Goal: Task Accomplishment & Management: Manage account settings

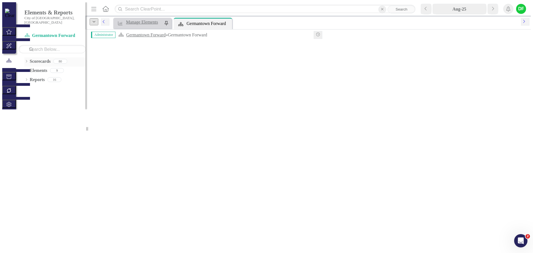
click at [24, 62] on icon "Dropdown" at bounding box center [24, 63] width 4 height 3
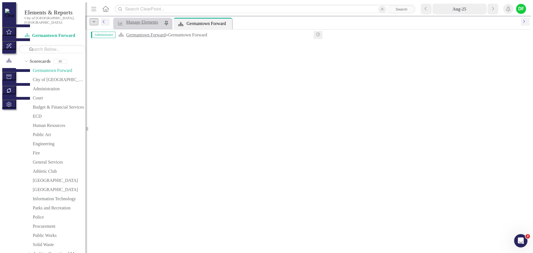
scroll to position [105, 0]
click at [29, 187] on icon "Dropdown" at bounding box center [27, 188] width 4 height 3
click at [34, 152] on icon "Dropdown" at bounding box center [33, 153] width 4 height 3
click at [49, 161] on link "Utility Fund Revenues" at bounding box center [63, 164] width 42 height 6
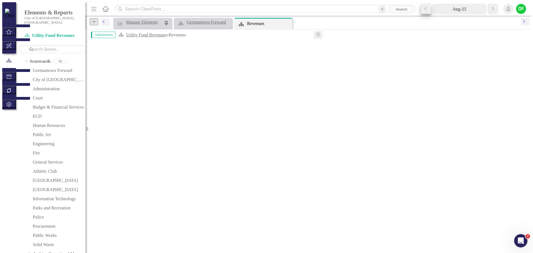
click at [429, 7] on icon "Previous" at bounding box center [428, 6] width 3 height 5
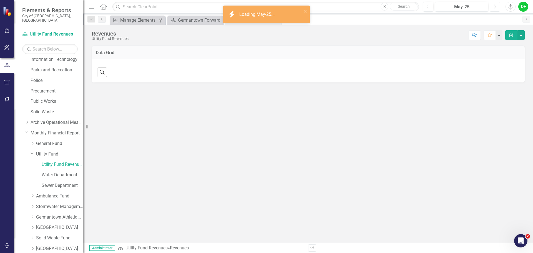
click at [494, 5] on icon "Next" at bounding box center [494, 6] width 3 height 5
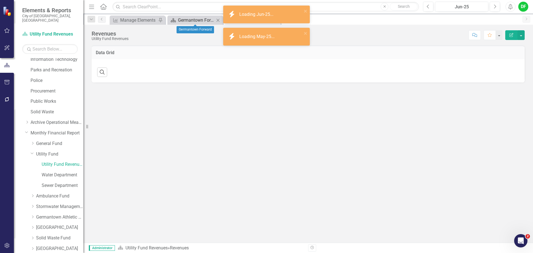
click at [193, 21] on div "Germantown Forward" at bounding box center [196, 20] width 37 height 7
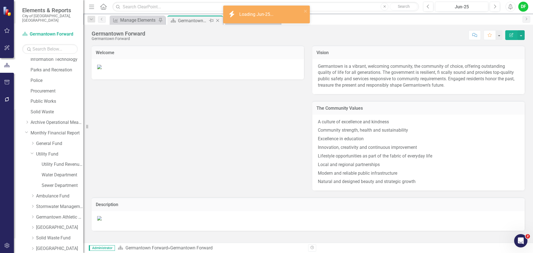
click at [218, 21] on icon "Close" at bounding box center [218, 20] width 6 height 4
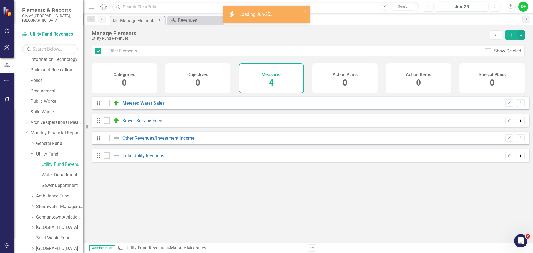
checkbox input "false"
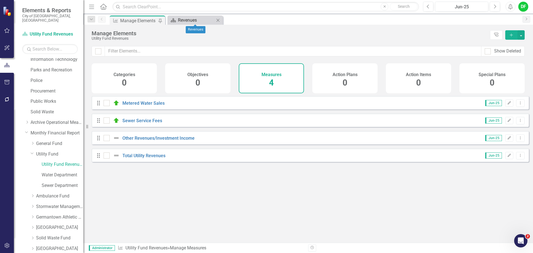
click at [179, 22] on div "Revenues" at bounding box center [196, 20] width 37 height 7
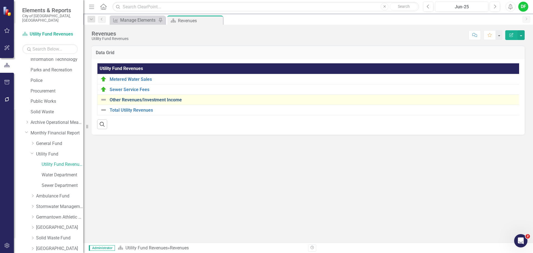
click at [165, 100] on link "Other Revenues/Investment Income" at bounding box center [313, 99] width 407 height 5
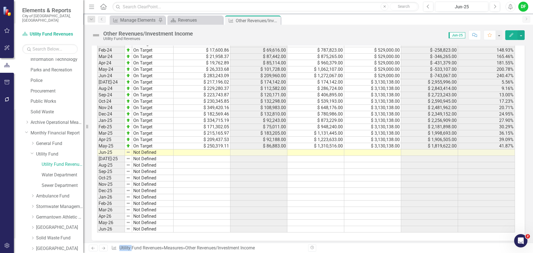
scroll to position [399, 0]
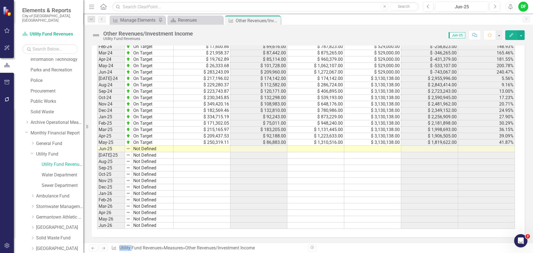
click at [367, 149] on td at bounding box center [372, 149] width 57 height 6
click at [391, 145] on td "$ 3,130,138.00" at bounding box center [372, 142] width 57 height 6
drag, startPoint x: 400, startPoint y: 145, endPoint x: 400, endPoint y: 148, distance: 3.1
click at [97, 148] on div "Period Status Monthly Budget Monthly Actual YTD Actual Adjusted Budget Remainde…" at bounding box center [97, 110] width 0 height 236
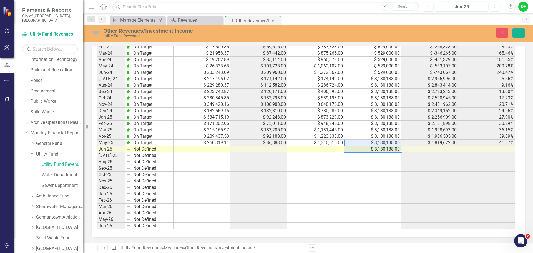
click at [336, 150] on td at bounding box center [315, 149] width 57 height 6
click at [317, 149] on td at bounding box center [315, 149] width 57 height 6
type textarea "3279036"
click at [210, 148] on td at bounding box center [201, 149] width 57 height 6
click at [212, 148] on td at bounding box center [201, 149] width 57 height 6
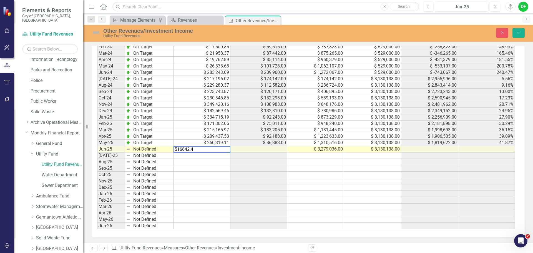
type textarea "516642.42"
click at [98, 33] on img at bounding box center [96, 32] width 9 height 9
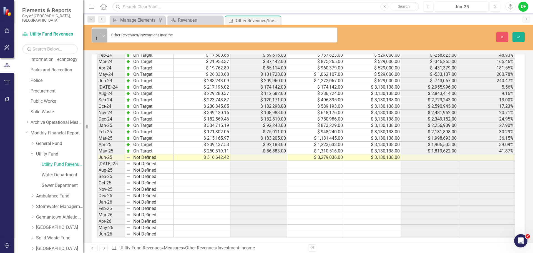
click at [100, 34] on div "Not Defined" at bounding box center [96, 36] width 7 height 14
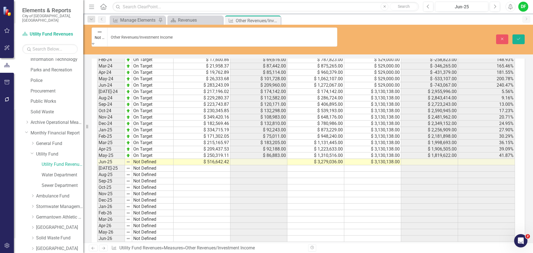
click at [525, 34] on div "Close Save" at bounding box center [439, 39] width 179 height 10
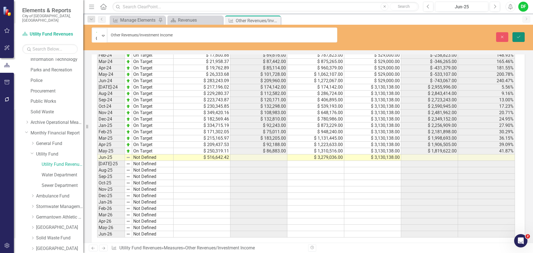
click at [517, 35] on icon "Save" at bounding box center [518, 37] width 5 height 4
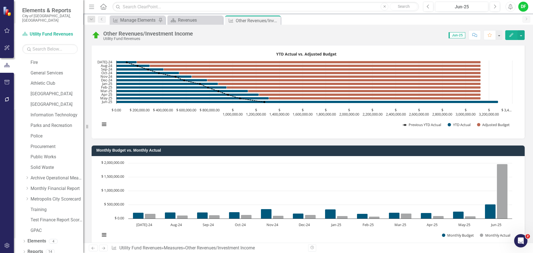
scroll to position [0, 0]
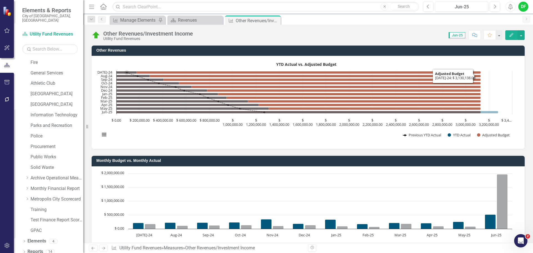
click at [412, 64] on rect "Interactive chart" at bounding box center [306, 101] width 418 height 83
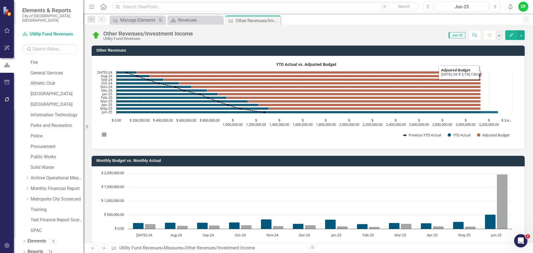
click at [412, 64] on rect "Interactive chart" at bounding box center [306, 101] width 418 height 83
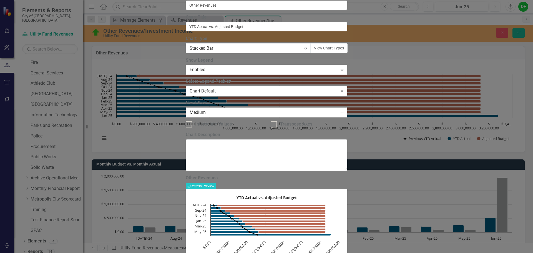
click at [224, 116] on div "Medium" at bounding box center [264, 112] width 148 height 6
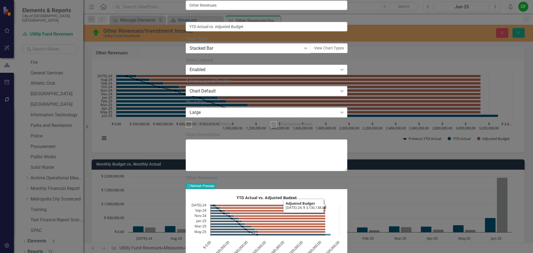
click at [216, 183] on button "Recalculate Refresh Preview" at bounding box center [201, 186] width 30 height 6
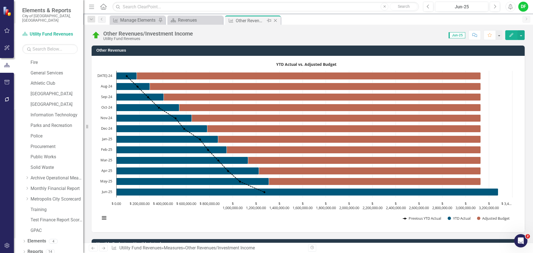
click at [275, 20] on icon "Close" at bounding box center [276, 20] width 6 height 4
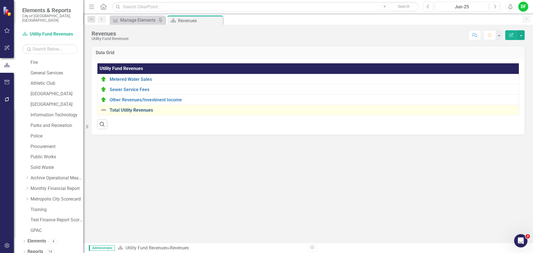
click at [138, 110] on link "Total Utility Revenues" at bounding box center [313, 110] width 406 height 5
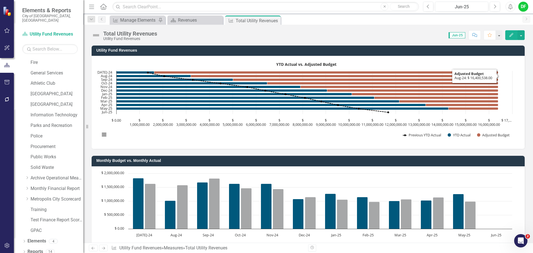
click at [401, 60] on rect "Interactive chart" at bounding box center [306, 101] width 418 height 83
click at [401, 61] on rect "Interactive chart" at bounding box center [306, 101] width 418 height 83
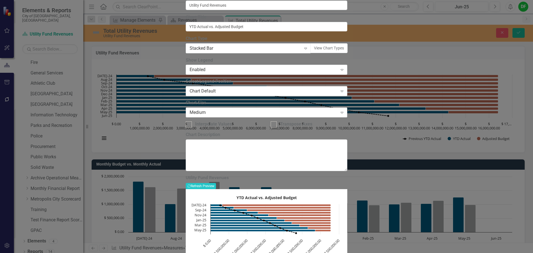
click at [255, 116] on div "Medium" at bounding box center [264, 112] width 148 height 6
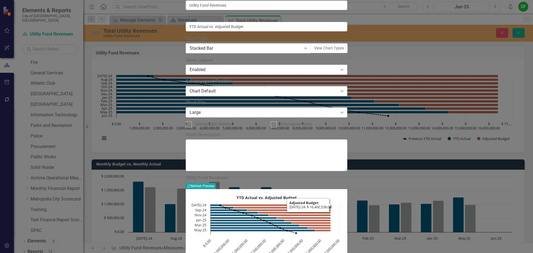
click at [216, 183] on button "Recalculate Refresh Preview" at bounding box center [201, 186] width 30 height 6
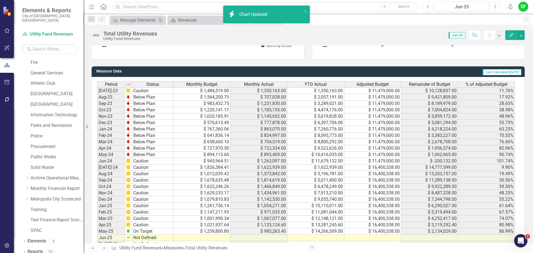
scroll to position [482, 0]
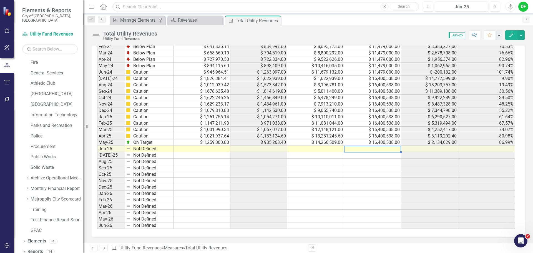
click at [386, 149] on td at bounding box center [372, 149] width 57 height 6
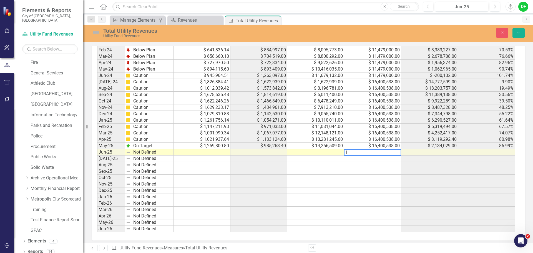
scroll to position [485, 0]
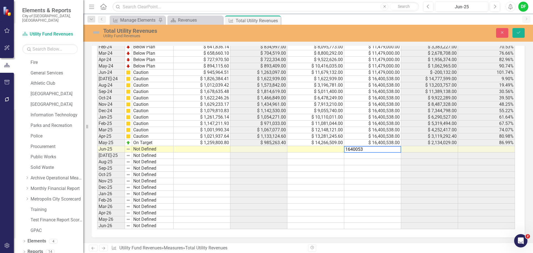
type textarea "16400538"
click at [331, 148] on td at bounding box center [315, 149] width 57 height 6
type textarea "17531970"
click at [97, 146] on div "Period Status Monthly Budget Monthly Actual YTD Actual Adjusted Budget Remainde…" at bounding box center [97, 111] width 0 height 236
drag, startPoint x: 206, startPoint y: 150, endPoint x: 198, endPoint y: 154, distance: 9.4
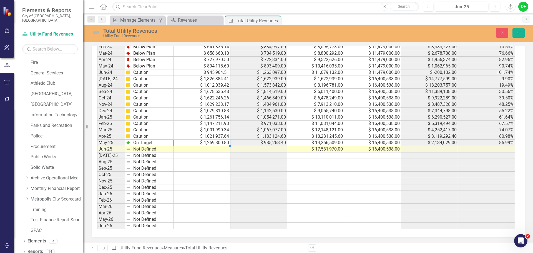
click at [206, 150] on td at bounding box center [201, 149] width 57 height 6
click at [198, 150] on td at bounding box center [201, 149] width 57 height 6
type textarea "1859491.60"
click at [97, 32] on img at bounding box center [96, 32] width 9 height 9
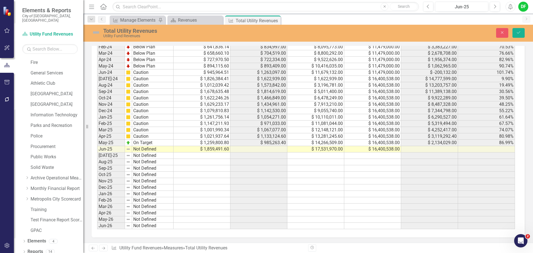
click at [97, 31] on img at bounding box center [96, 32] width 9 height 9
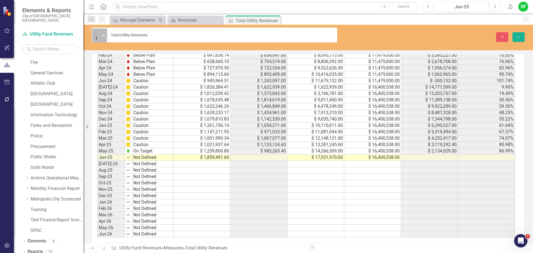
click at [103, 33] on icon "Expand" at bounding box center [103, 35] width 3 height 4
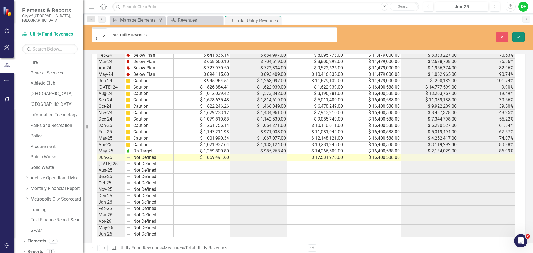
click at [518, 36] on icon "submit" at bounding box center [518, 37] width 3 height 2
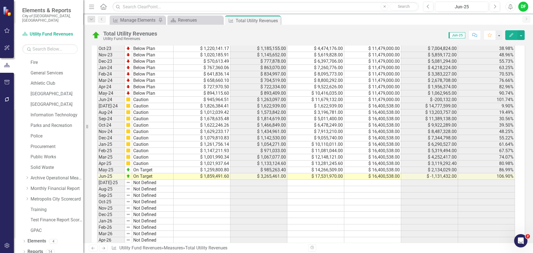
scroll to position [482, 0]
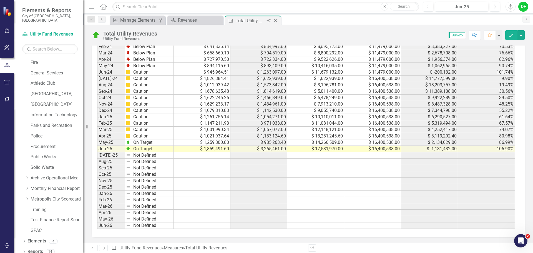
click at [276, 20] on icon "Close" at bounding box center [276, 20] width 6 height 4
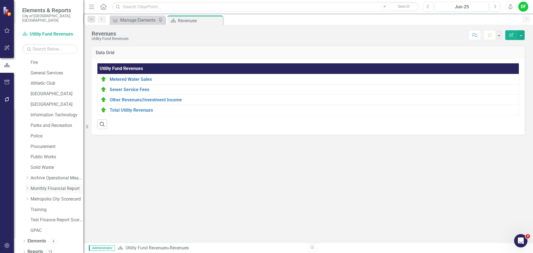
click at [28, 187] on icon "Dropdown" at bounding box center [27, 188] width 4 height 3
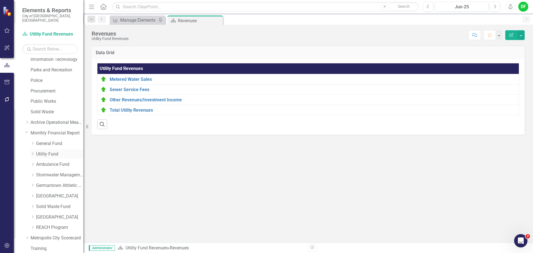
click at [45, 151] on link "Utility Fund" at bounding box center [59, 154] width 47 height 6
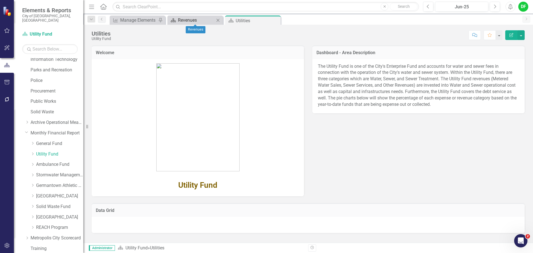
click at [201, 19] on div "Revenues" at bounding box center [196, 20] width 37 height 7
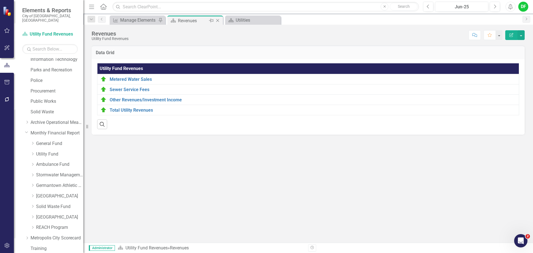
click at [217, 20] on icon at bounding box center [217, 20] width 3 height 3
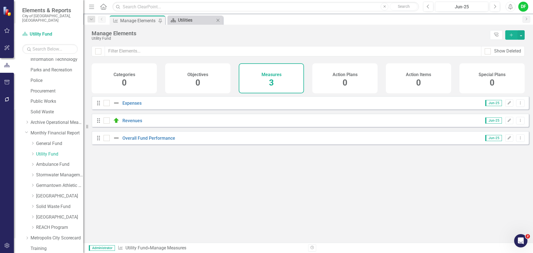
click at [190, 20] on div "Utilities" at bounding box center [196, 20] width 37 height 7
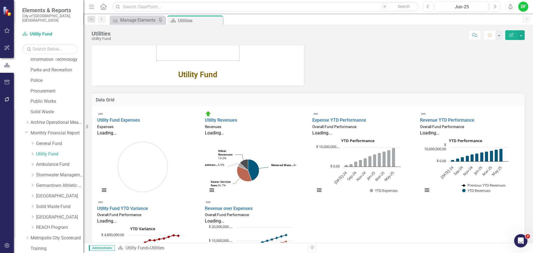
scroll to position [117, 0]
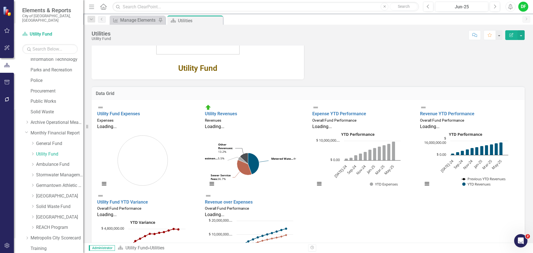
click at [238, 105] on div "Utility Revenues Revenues" at bounding box center [254, 113] width 99 height 19
click at [237, 111] on link "Utility Revenues" at bounding box center [221, 113] width 32 height 5
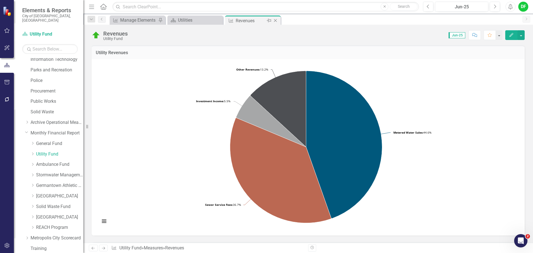
click at [274, 20] on icon "Close" at bounding box center [276, 20] width 6 height 4
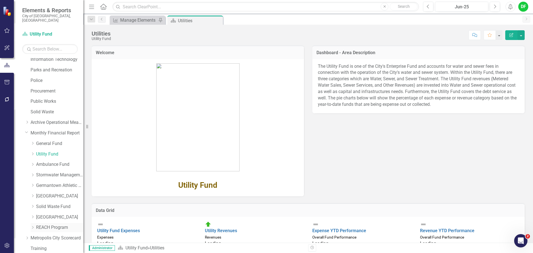
click at [39, 224] on link "REACH Program" at bounding box center [59, 227] width 47 height 6
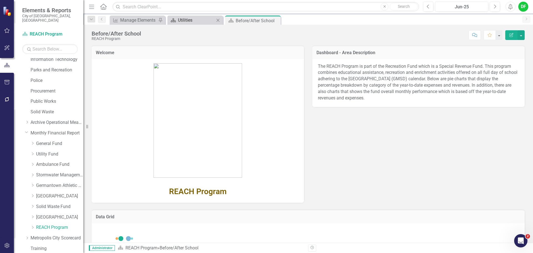
click at [202, 22] on div "Utilities" at bounding box center [196, 20] width 37 height 7
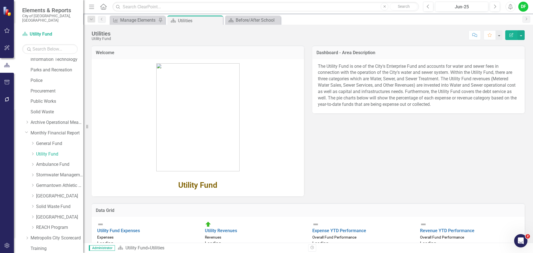
click at [0, 0] on icon at bounding box center [0, 0] width 0 height 0
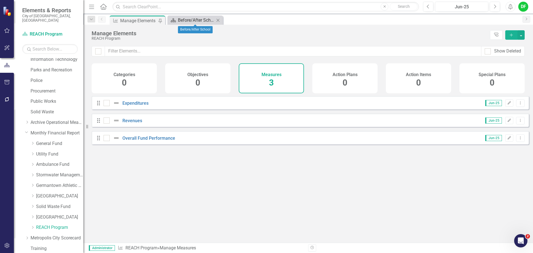
click at [184, 18] on div "Before/After School" at bounding box center [196, 20] width 37 height 7
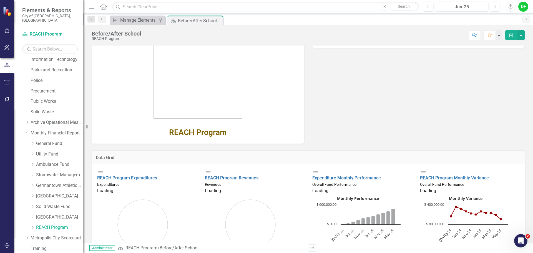
scroll to position [68, 0]
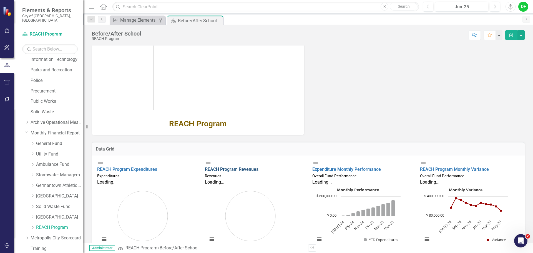
click at [238, 167] on link "REACH Program Revenues" at bounding box center [232, 169] width 54 height 5
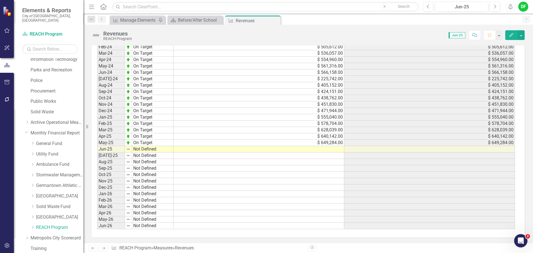
scroll to position [304, 0]
click at [321, 150] on td at bounding box center [258, 149] width 171 height 6
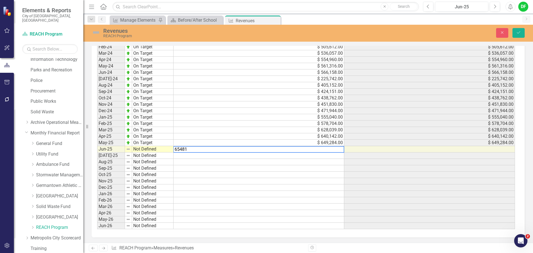
type textarea "654816"
click at [99, 32] on img at bounding box center [96, 32] width 9 height 9
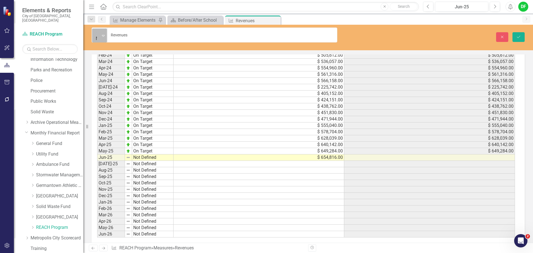
click at [102, 33] on icon "Expand" at bounding box center [103, 35] width 3 height 4
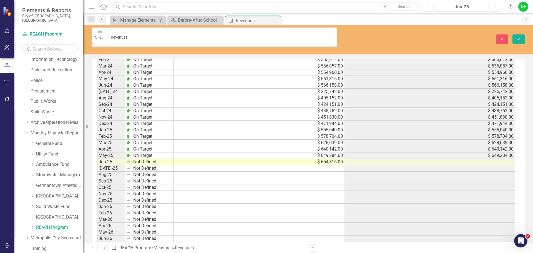
click at [519, 38] on icon "submit" at bounding box center [518, 39] width 3 height 2
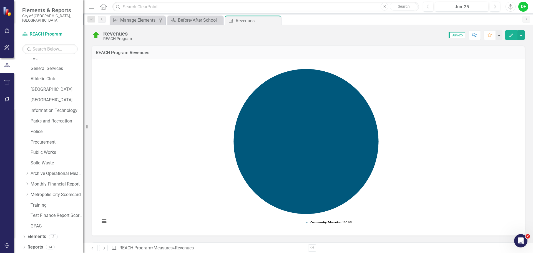
scroll to position [105, 0]
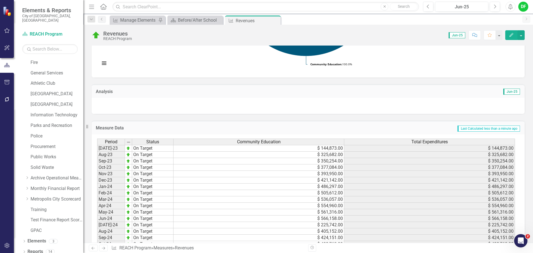
scroll to position [138, 0]
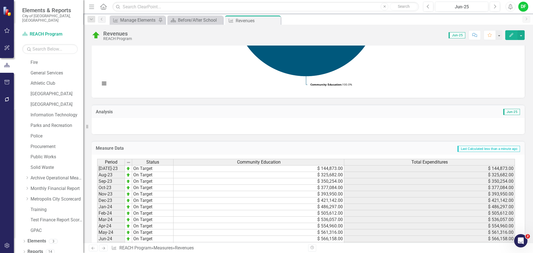
click at [191, 130] on div at bounding box center [308, 126] width 433 height 16
click at [190, 130] on div at bounding box center [308, 126] width 433 height 16
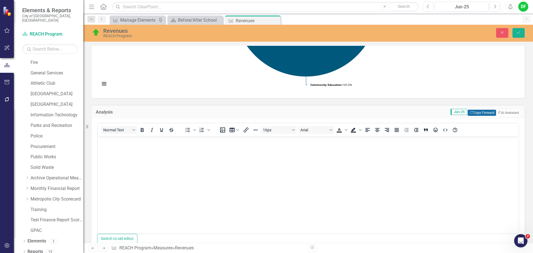
scroll to position [0, 0]
click at [470, 113] on button "Copy Forward Copy Forward" at bounding box center [482, 113] width 28 height 6
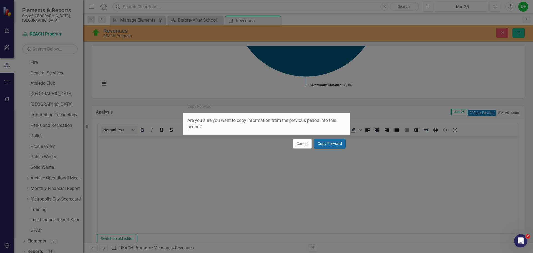
click at [338, 143] on button "Copy Forward" at bounding box center [330, 144] width 32 height 10
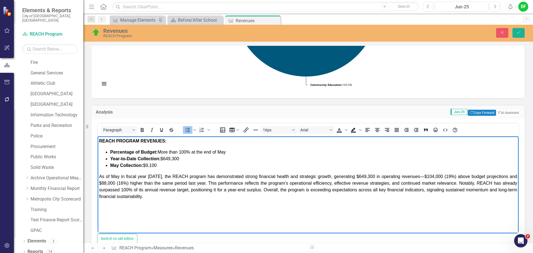
click at [229, 151] on li "Percentage of Budget: More than 100% at the end of May" at bounding box center [313, 151] width 407 height 7
drag, startPoint x: 135, startPoint y: 158, endPoint x: 111, endPoint y: 158, distance: 24.1
click at [111, 158] on strong "Year-to-Date Collection:" at bounding box center [135, 158] width 50 height 5
drag, startPoint x: 185, startPoint y: 158, endPoint x: 166, endPoint y: 158, distance: 19.4
click at [166, 158] on li "FY2025 Total Collection: $649,300" at bounding box center [313, 158] width 407 height 7
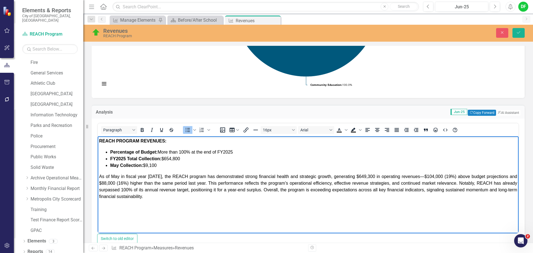
click at [117, 165] on strong "May Collection:" at bounding box center [126, 165] width 33 height 5
click at [167, 165] on li "June Collection: $9,100" at bounding box center [313, 165] width 407 height 7
drag, startPoint x: 102, startPoint y: 175, endPoint x: 124, endPoint y: 175, distance: 21.4
click at [124, 175] on span "As of May in fiscal year [DATE], the REACH program has demonstrated strong fina…" at bounding box center [308, 186] width 418 height 25
drag, startPoint x: 203, startPoint y: 175, endPoint x: 240, endPoint y: 176, distance: 36.6
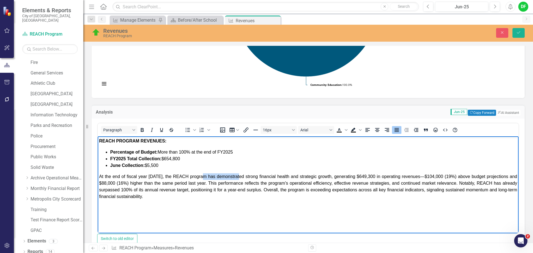
click at [240, 176] on span "At the end of fiscal year [DATE], the REACH program has demonstrated strong fin…" at bounding box center [308, 186] width 418 height 25
click at [354, 175] on span "At the end of fiscal year [DATE], the REACH program finished with strong financ…" at bounding box center [308, 186] width 418 height 25
click at [416, 178] on span "At the end of fiscal year [DATE], the REACH program finished with strong financ…" at bounding box center [308, 186] width 418 height 25
drag, startPoint x: 507, startPoint y: 176, endPoint x: 513, endPoint y: 175, distance: 6.2
click at [509, 176] on span "At the end of fiscal year [DATE], the REACH program finished with strong financ…" at bounding box center [308, 186] width 418 height 25
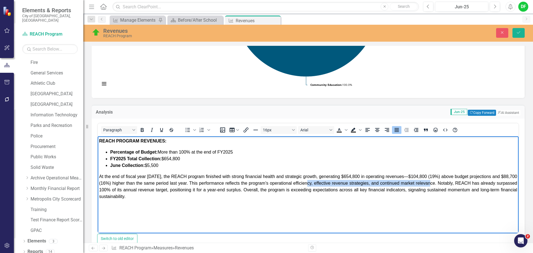
drag, startPoint x: 309, startPoint y: 183, endPoint x: 432, endPoint y: 183, distance: 123.2
click at [432, 183] on span "At the end of fiscal year [DATE], the REACH program finished with strong financ…" at bounding box center [308, 186] width 418 height 25
drag, startPoint x: 454, startPoint y: 182, endPoint x: 468, endPoint y: 182, distance: 14.2
click at [468, 182] on span "At the end of fiscal year [DATE], the REACH program finished with strong financ…" at bounding box center [308, 186] width 418 height 25
click at [194, 182] on span "At the end of fiscal year [DATE], the REACH program finished with strong financ…" at bounding box center [308, 186] width 418 height 25
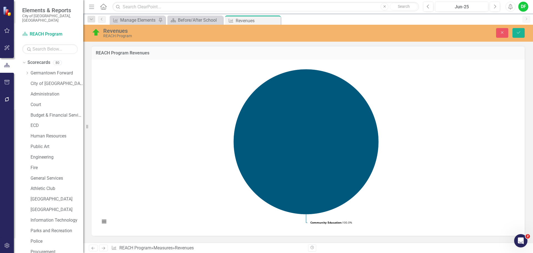
scroll to position [138, 0]
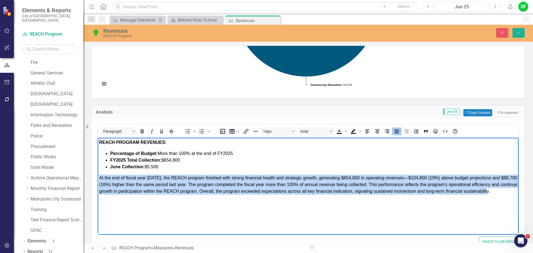
drag, startPoint x: 100, startPoint y: 177, endPoint x: 625, endPoint y: 331, distance: 547.5
click at [518, 193] on html "REACH PROGRAM REVENUES: Percentage of Budget: More than 100% at the end of FY20…" at bounding box center [308, 179] width 421 height 83
drag, startPoint x: 423, startPoint y: 192, endPoint x: 437, endPoint y: 186, distance: 14.8
copy span "At the end of fiscal year 2025, the REACH program finished with strong financia…"
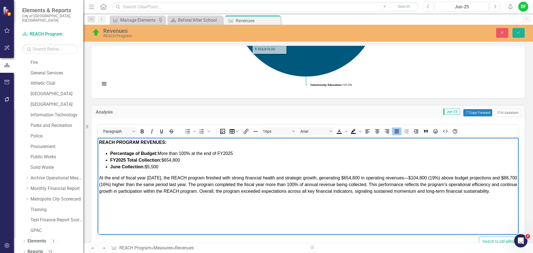
click at [177, 184] on span "At the end of fiscal year 2025, the REACH program finished with strong financia…" at bounding box center [308, 184] width 418 height 18
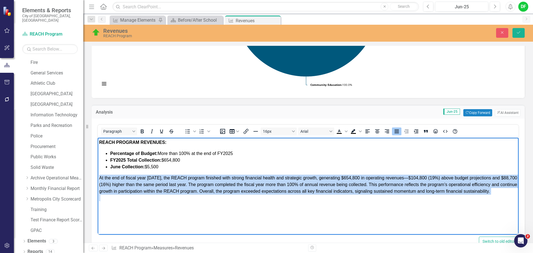
drag, startPoint x: 100, startPoint y: 178, endPoint x: 613, endPoint y: 337, distance: 537.5
click at [515, 200] on html "REACH PROGRAM REVENUES: Percentage of Budget: More than 100% at the end of FY20…" at bounding box center [308, 179] width 421 height 83
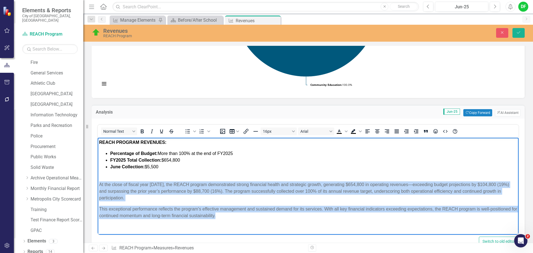
drag, startPoint x: 226, startPoint y: 215, endPoint x: 99, endPoint y: 184, distance: 131.5
click at [99, 184] on body "REACH PROGRAM REVENUES: Percentage of Budget: More than 100% at the end of FY20…" at bounding box center [308, 185] width 421 height 94
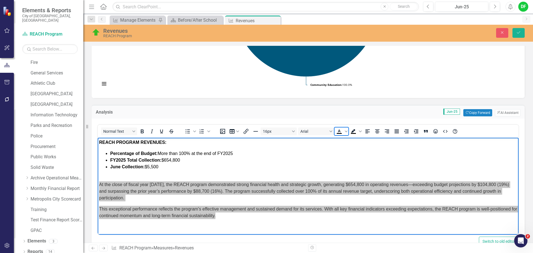
click at [338, 132] on icon "Text color Black" at bounding box center [339, 131] width 2 height 3
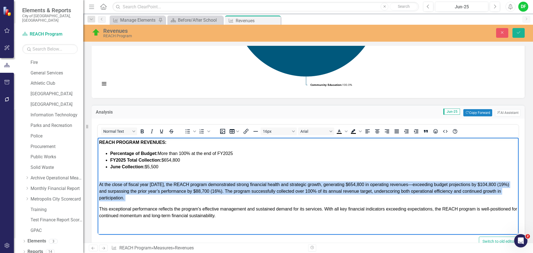
click at [270, 201] on div "At the close of fiscal year 2025, the REACH program demonstrated strong financi…" at bounding box center [308, 200] width 418 height 38
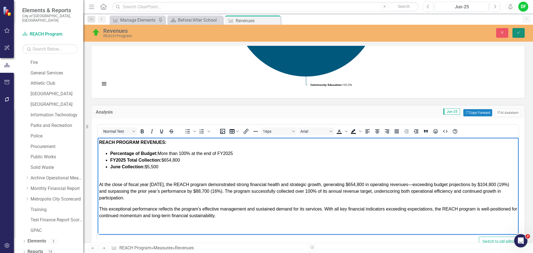
click at [519, 34] on icon "Save" at bounding box center [518, 33] width 5 height 4
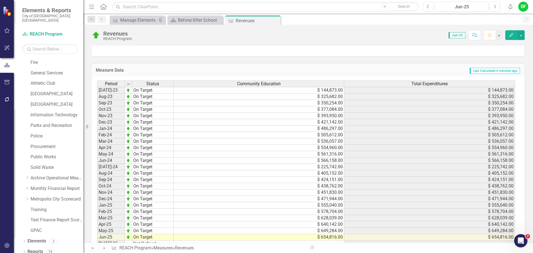
scroll to position [372, 0]
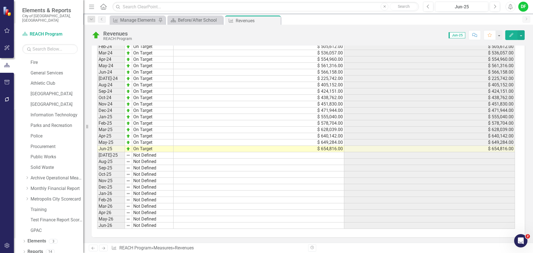
drag, startPoint x: 27, startPoint y: 182, endPoint x: 31, endPoint y: 182, distance: 3.7
click at [27, 187] on icon "Dropdown" at bounding box center [27, 188] width 4 height 3
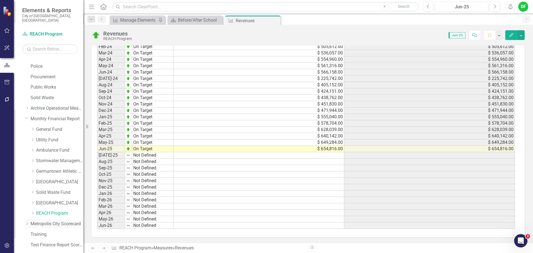
scroll to position [188, 0]
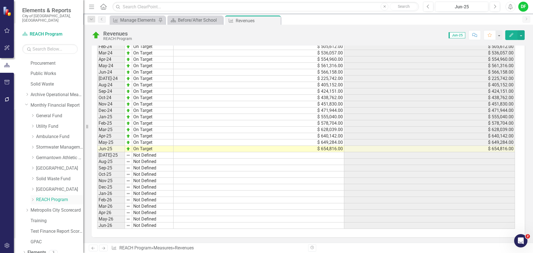
click at [34, 198] on icon "Dropdown" at bounding box center [33, 199] width 4 height 3
click at [49, 207] on link "REACH Program Revenues" at bounding box center [63, 210] width 42 height 6
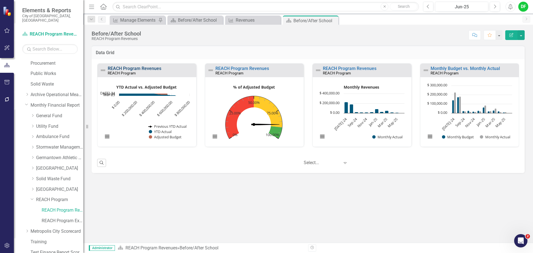
click at [156, 69] on link "REACH Program Revenues" at bounding box center [135, 68] width 54 height 5
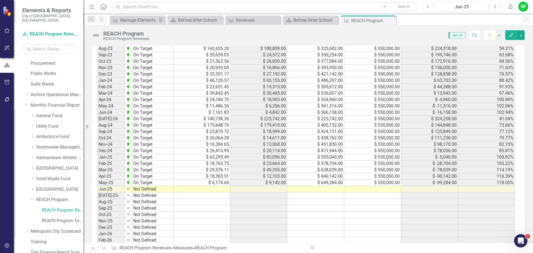
scroll to position [399, 0]
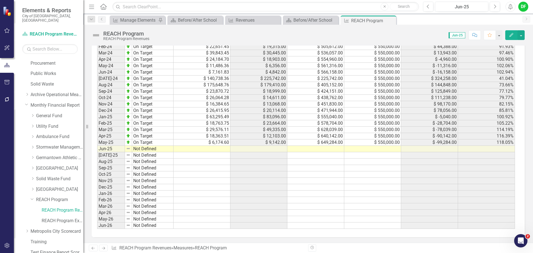
click at [374, 150] on td at bounding box center [372, 149] width 57 height 6
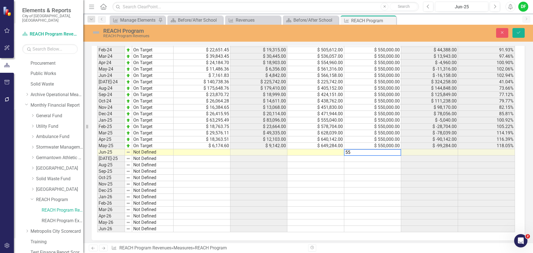
scroll to position [402, 0]
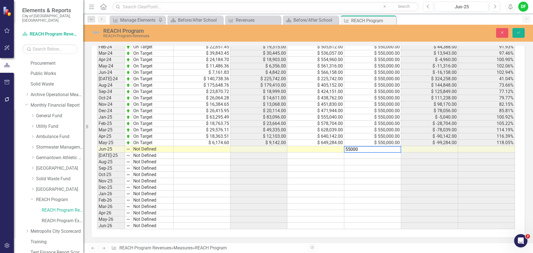
type textarea "550000"
click at [331, 152] on td at bounding box center [315, 149] width 57 height 6
type textarea "654816"
click at [222, 149] on td at bounding box center [201, 149] width 57 height 6
type textarea "4703.81"
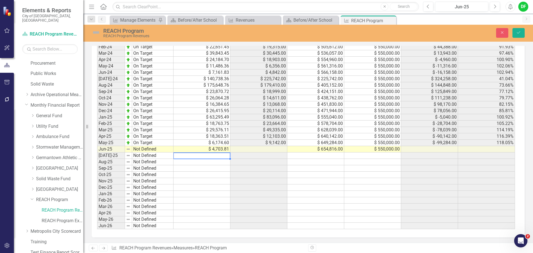
click at [99, 35] on img at bounding box center [96, 32] width 9 height 9
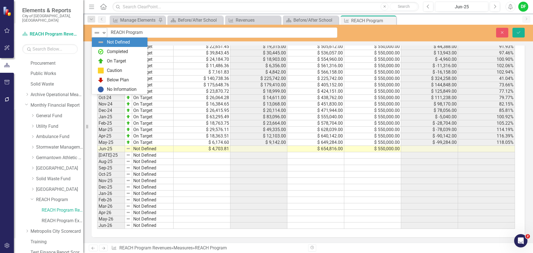
click at [101, 31] on div "Not Defined Expand" at bounding box center [99, 33] width 15 height 10
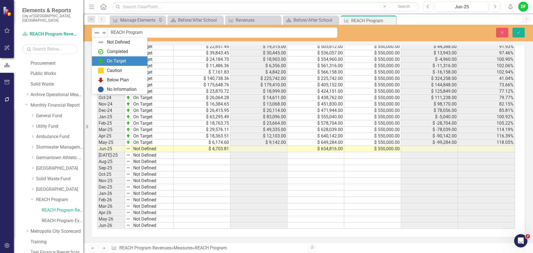
click at [113, 59] on div "On Target" at bounding box center [116, 61] width 19 height 6
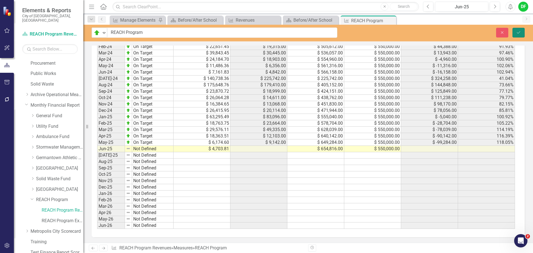
click at [517, 31] on icon "Save" at bounding box center [518, 33] width 5 height 4
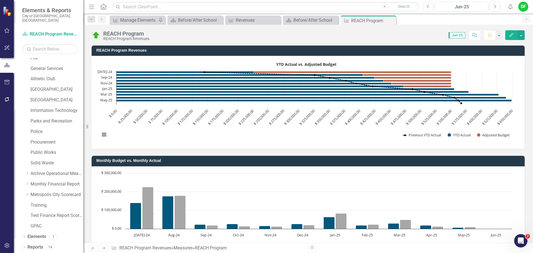
scroll to position [105, 0]
